Goal: Obtain resource: Download file/media

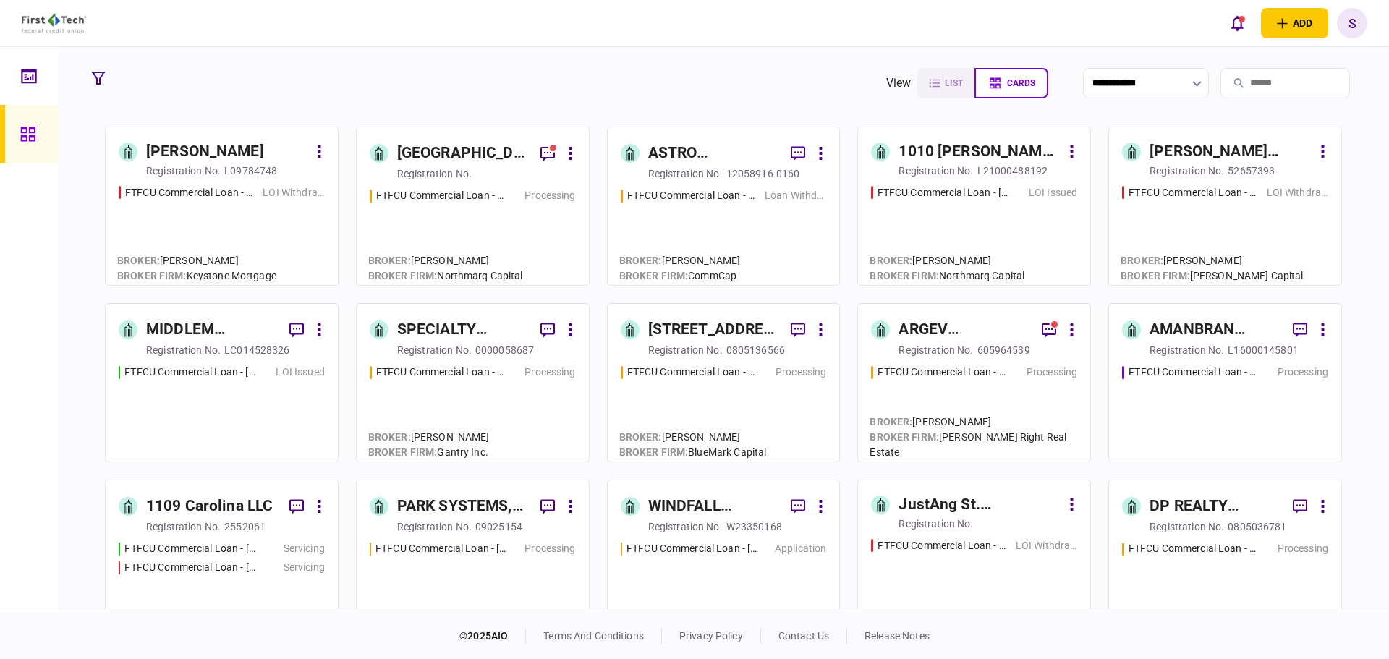
click at [177, 329] on div "MIDDLEM ALLIANCE PLAZA LLC" at bounding box center [212, 329] width 132 height 23
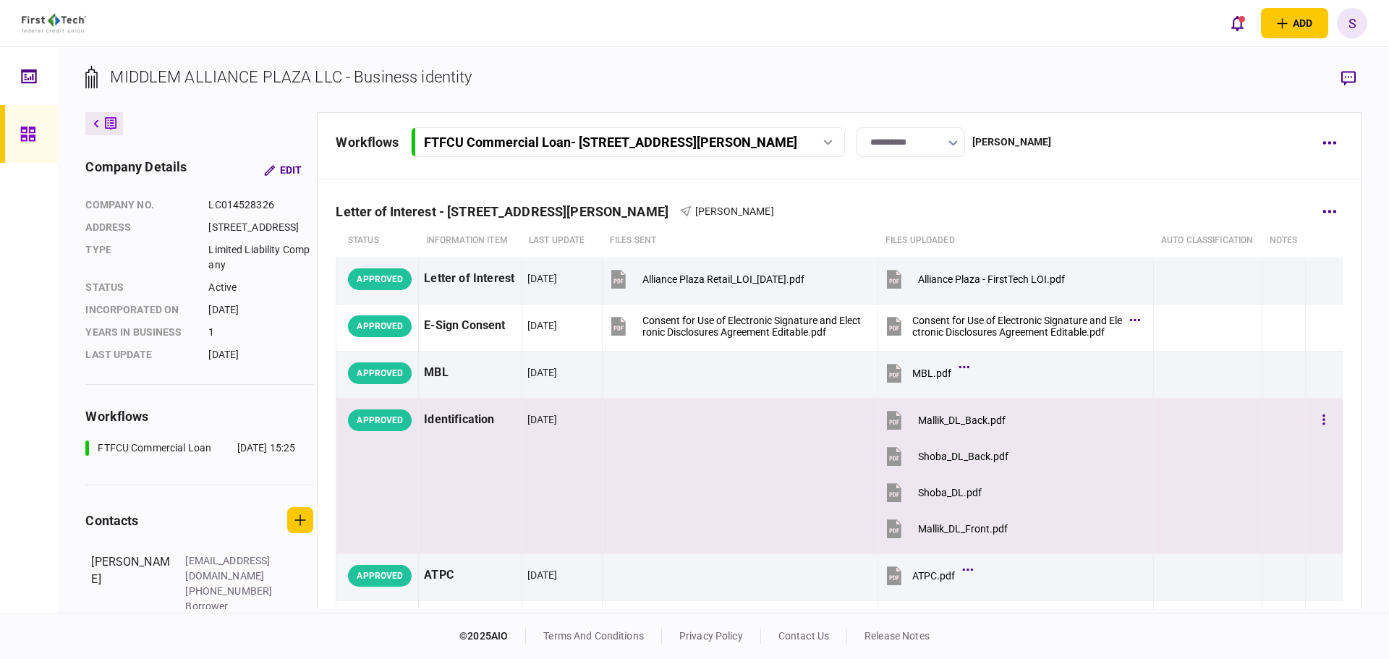
scroll to position [72, 0]
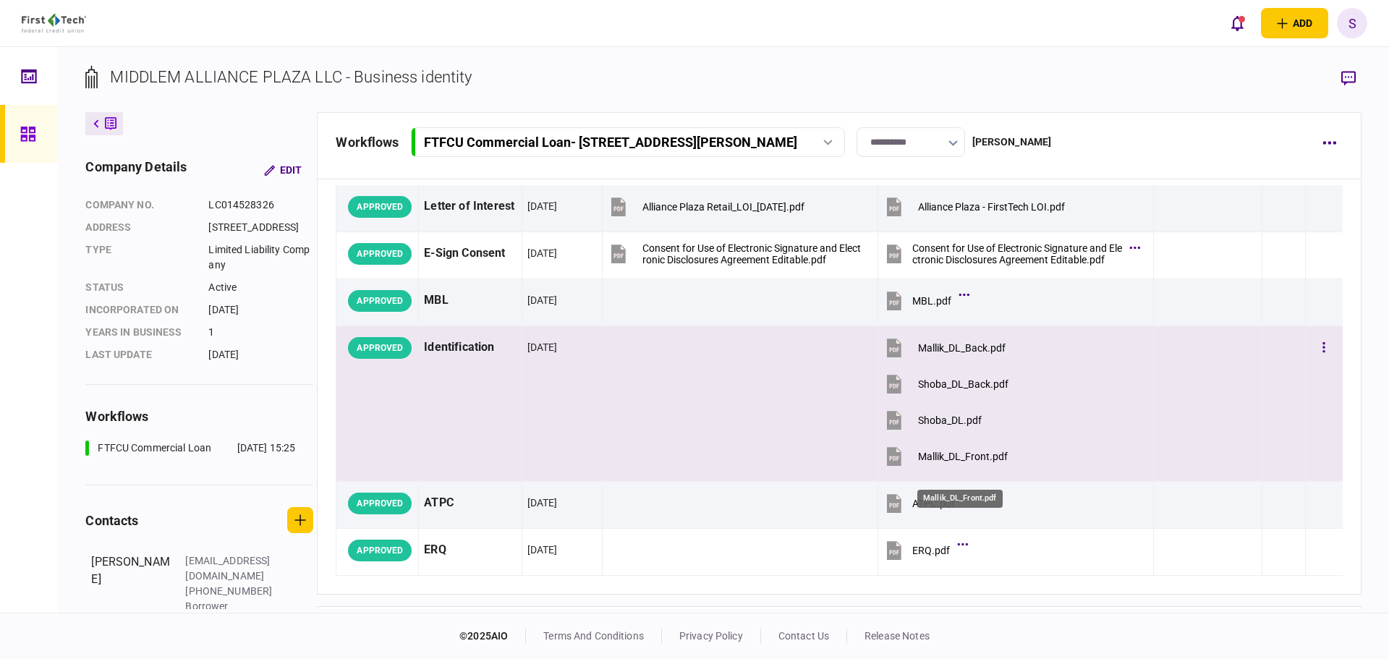
click at [949, 462] on div "Mallik_DL_Front.pdf" at bounding box center [963, 457] width 90 height 12
click at [952, 354] on div "Mallik_DL_Back.pdf" at bounding box center [962, 348] width 88 height 12
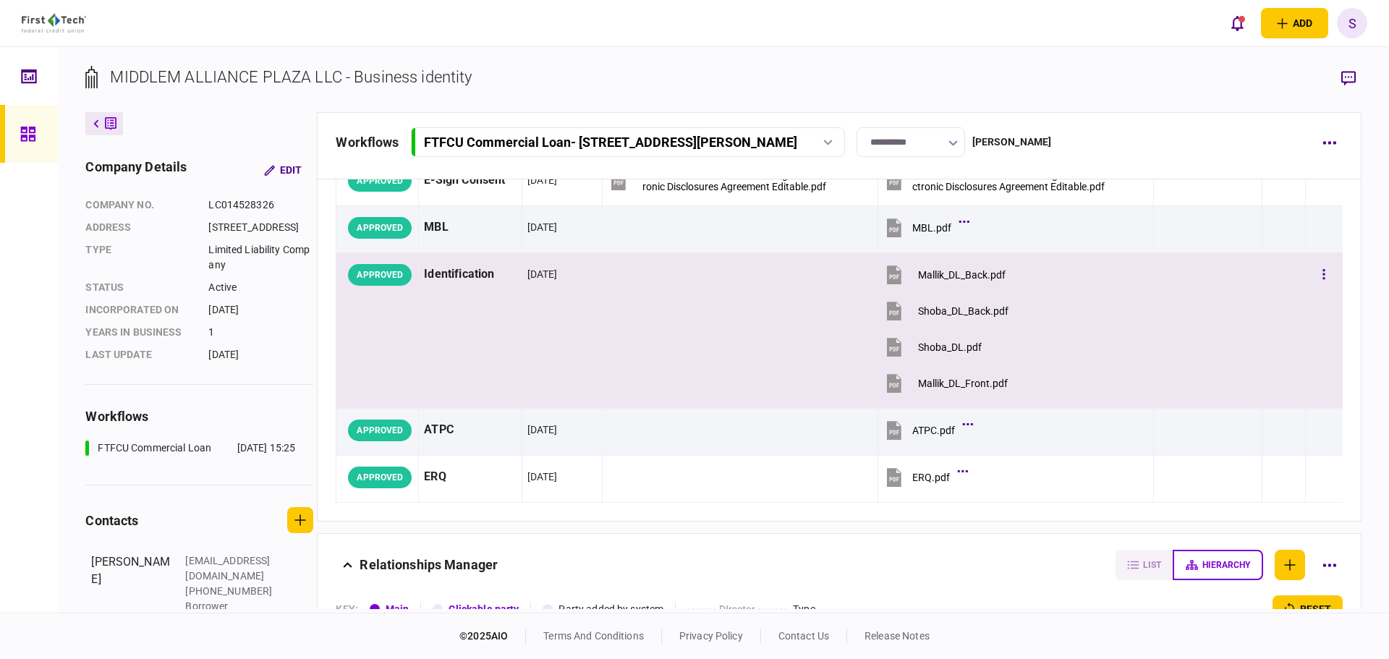
scroll to position [145, 0]
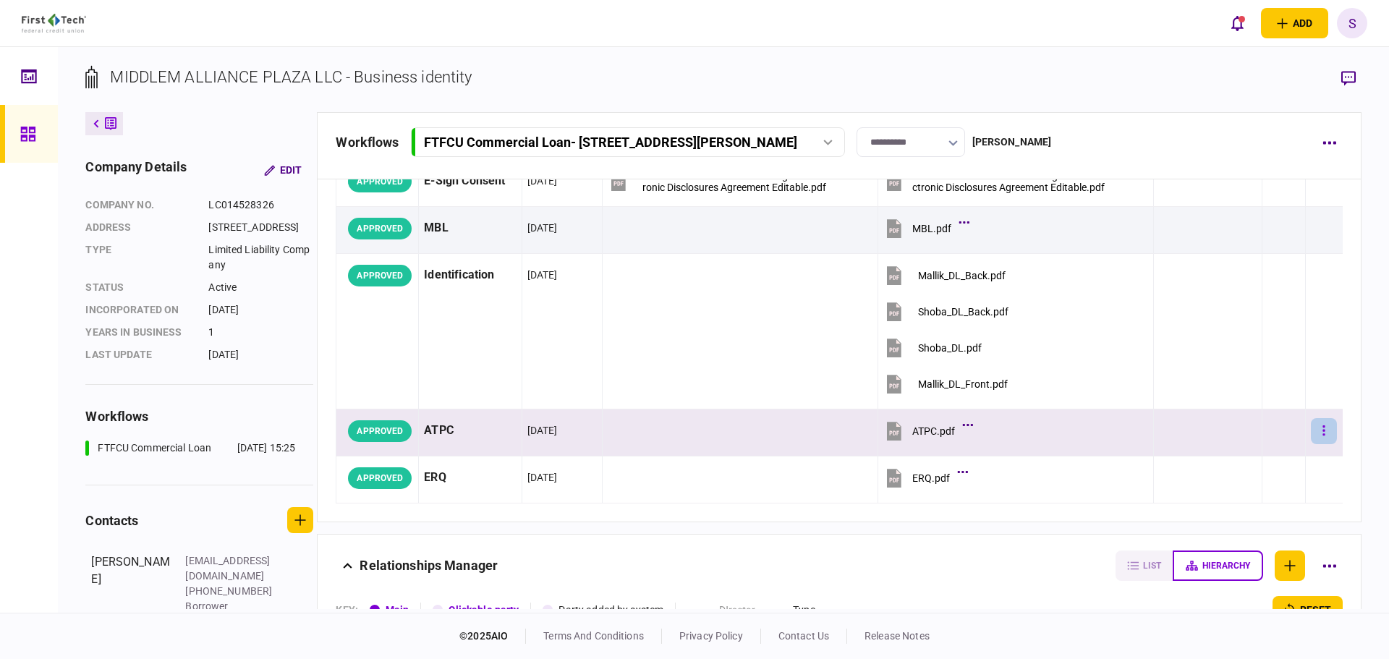
click at [1311, 444] on button "button" at bounding box center [1324, 431] width 26 height 26
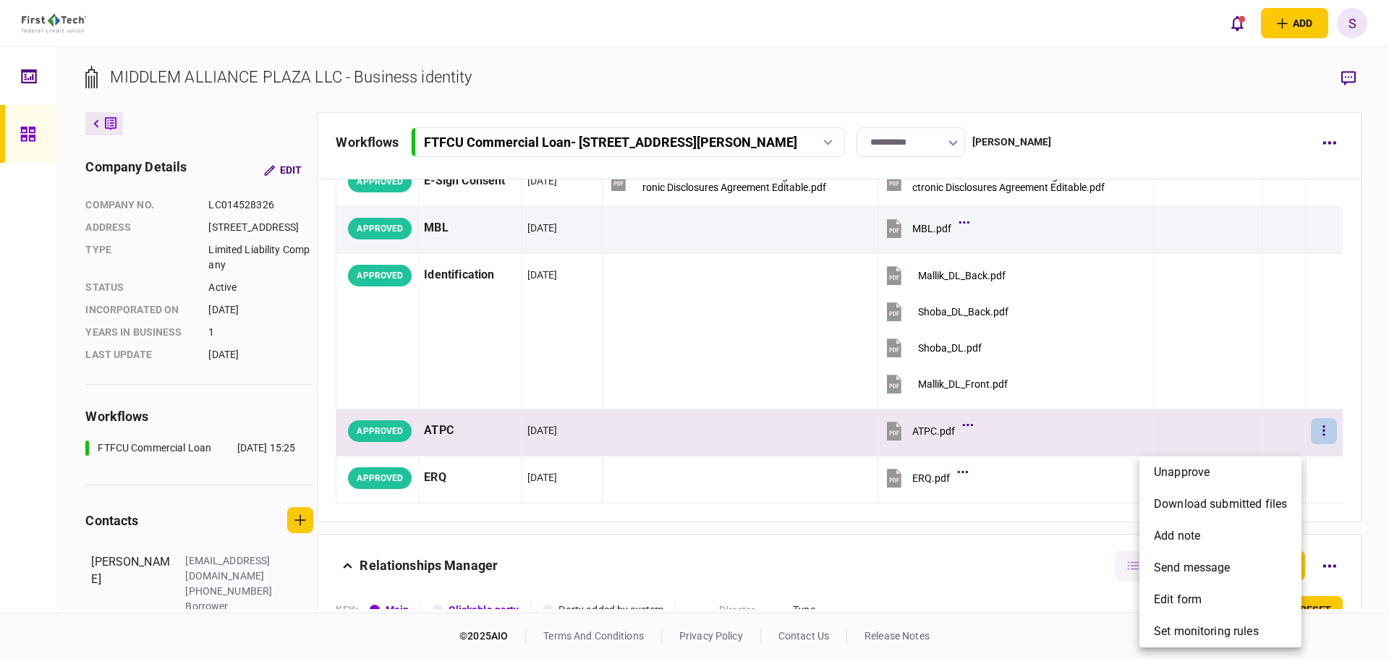
drag, startPoint x: 1067, startPoint y: 460, endPoint x: 1043, endPoint y: 452, distance: 25.6
click at [1064, 454] on div at bounding box center [694, 329] width 1389 height 659
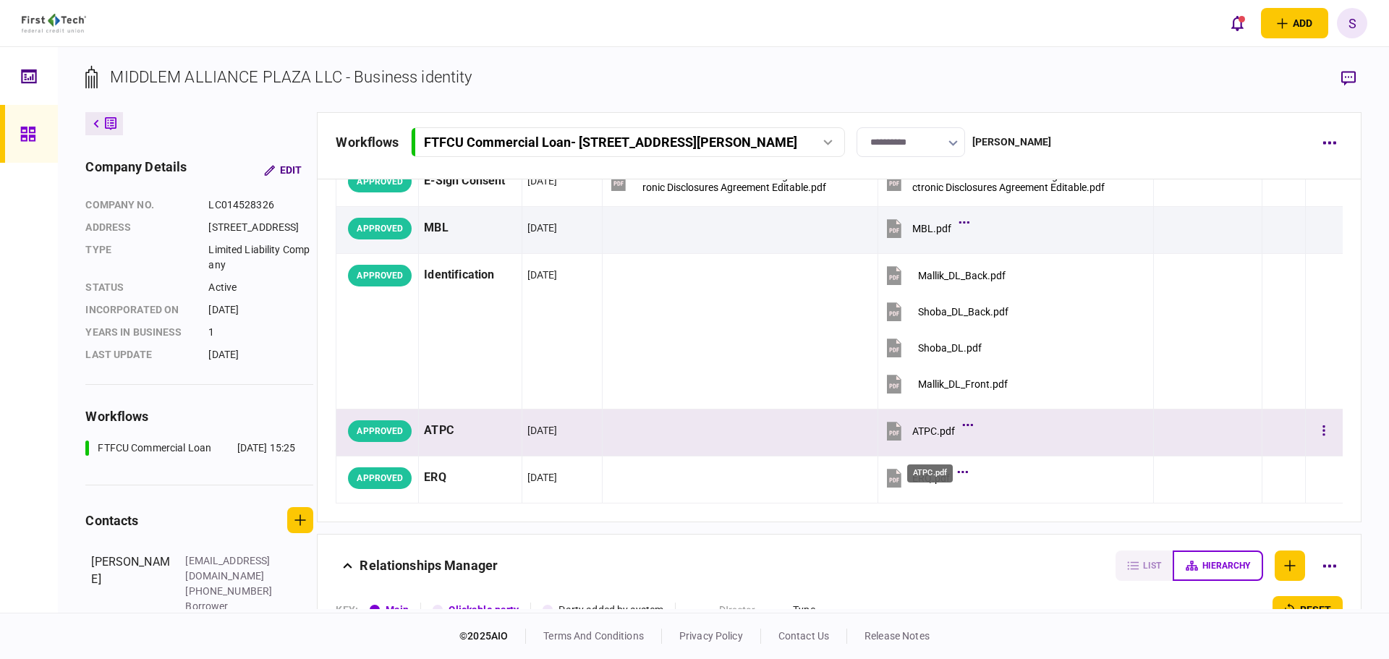
click at [934, 437] on div "ATPC.pdf" at bounding box center [934, 432] width 43 height 12
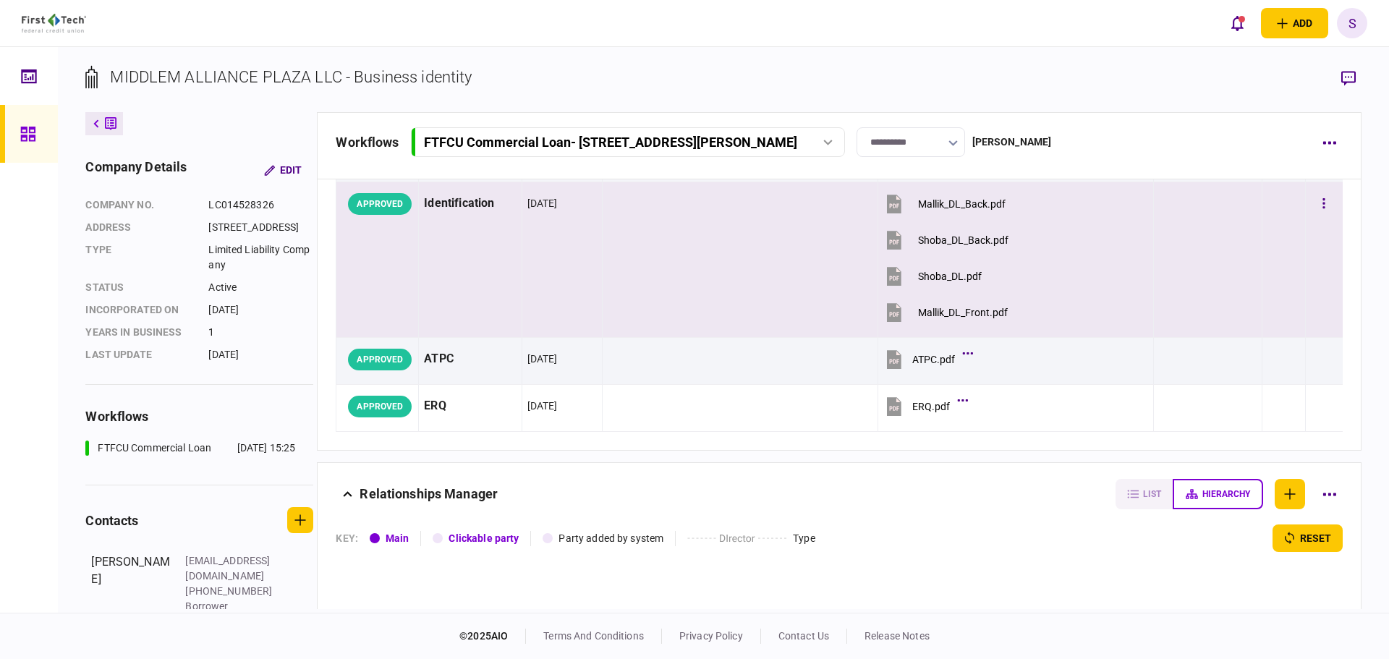
scroll to position [217, 0]
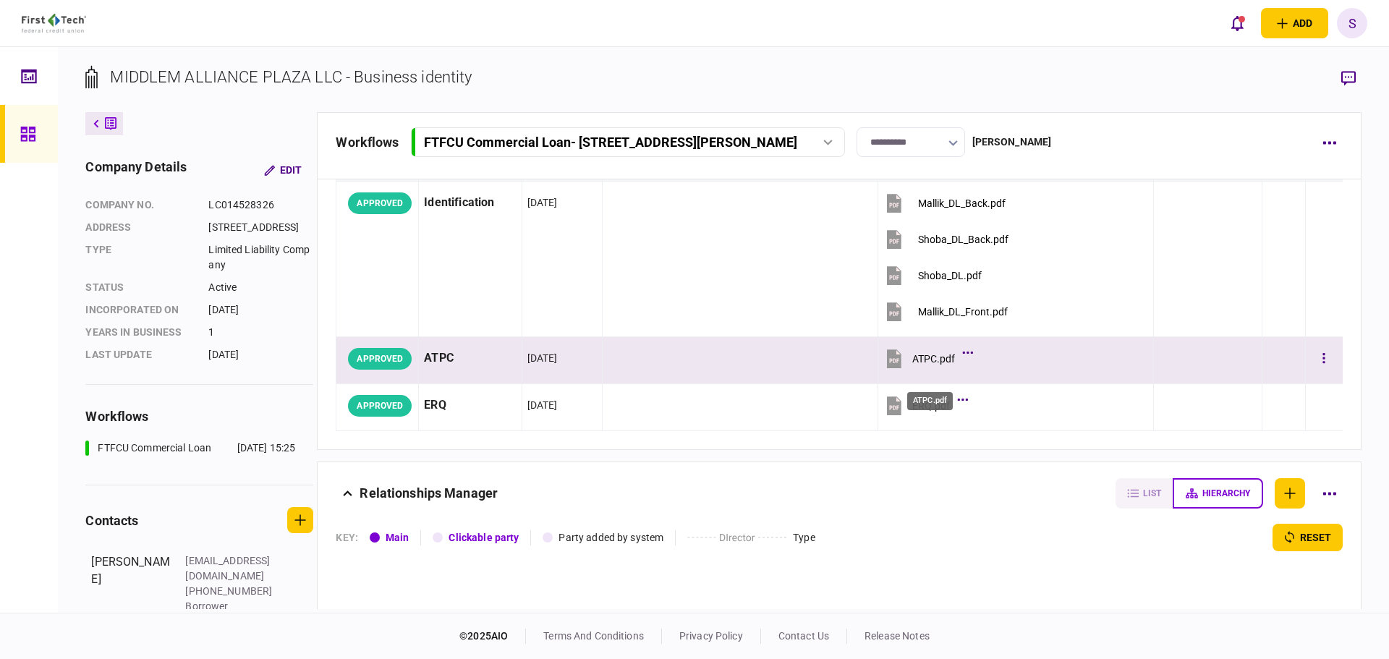
click at [922, 365] on div "ATPC.pdf" at bounding box center [934, 359] width 43 height 12
